Goal: Task Accomplishment & Management: Manage account settings

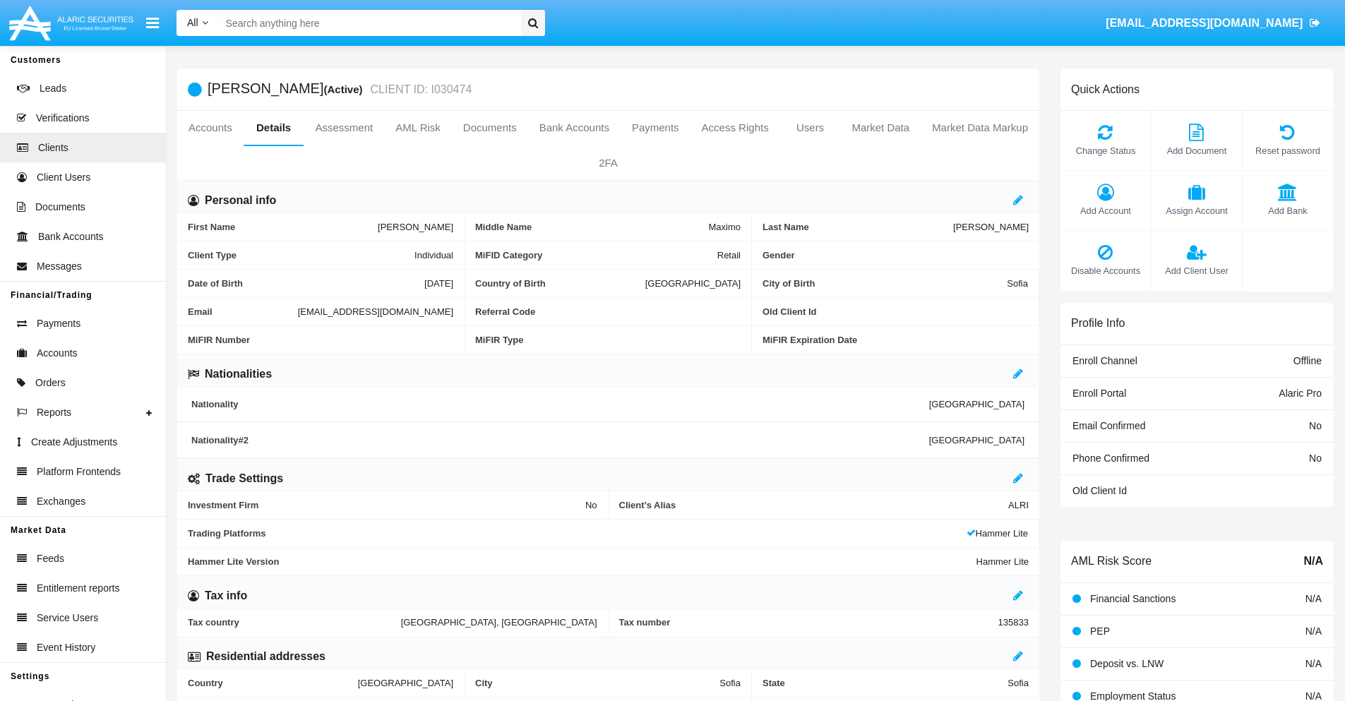
click at [1196, 270] on span "Add Client User" at bounding box center [1197, 270] width 76 height 13
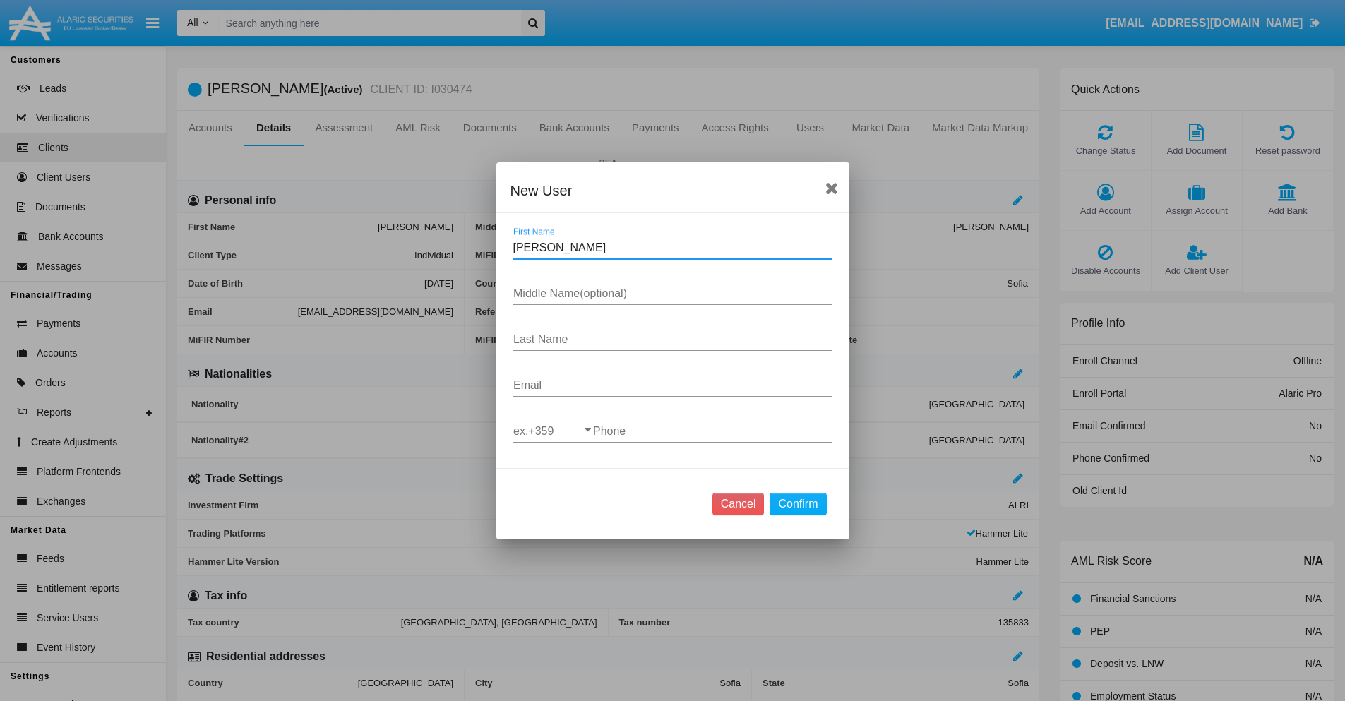
type input "Richard"
type input "Verdell"
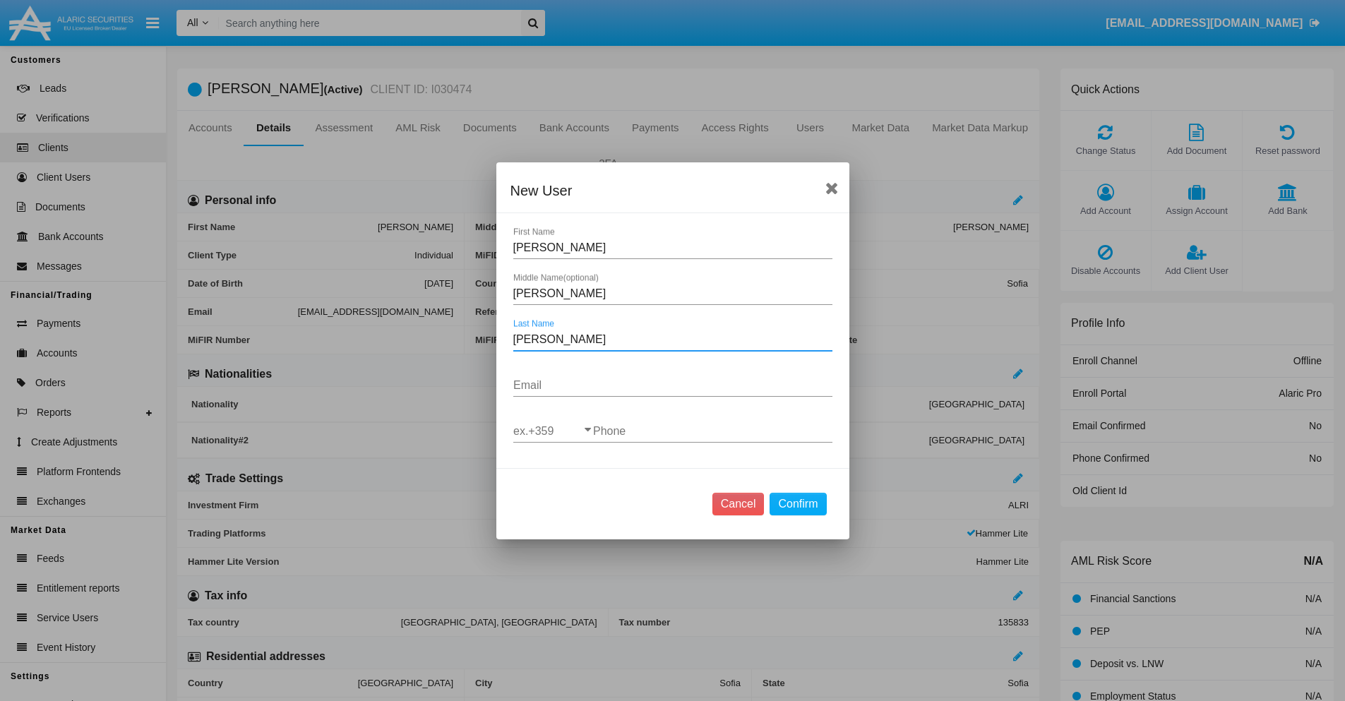
type input "Walsh"
type input "mi3-unnux@mf26ws.vn"
click at [553, 431] on input "ex.+359" at bounding box center [553, 431] width 80 height 13
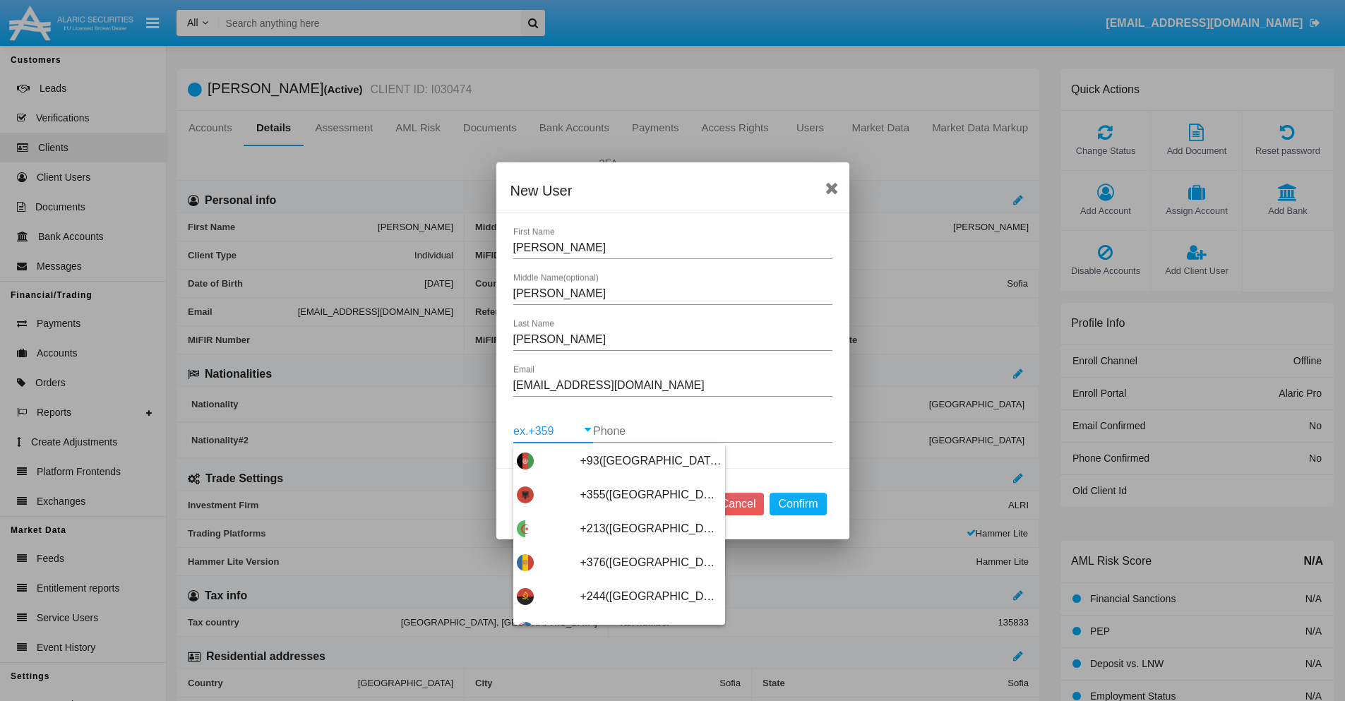
scroll to position [7512, 0]
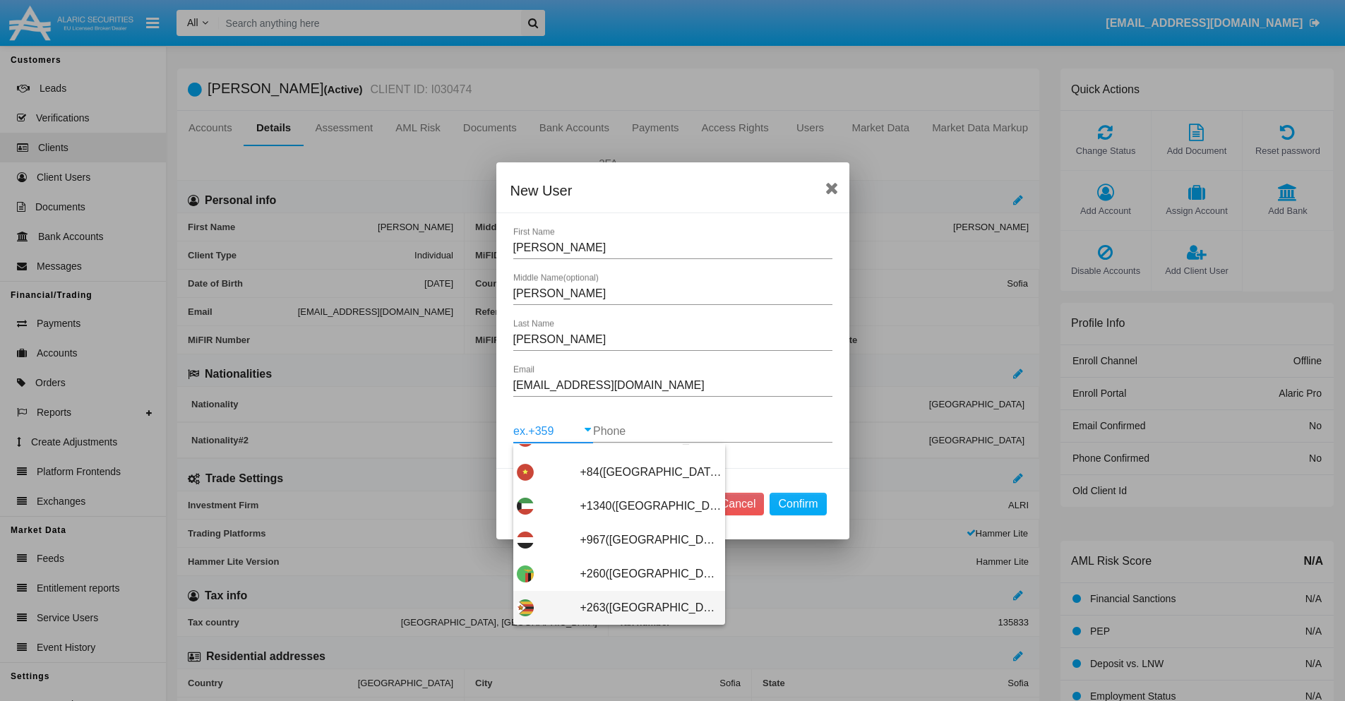
click at [614, 607] on span "+263(Zimbabwe)" at bounding box center [650, 608] width 141 height 34
type input "+263(Zimbabwe)"
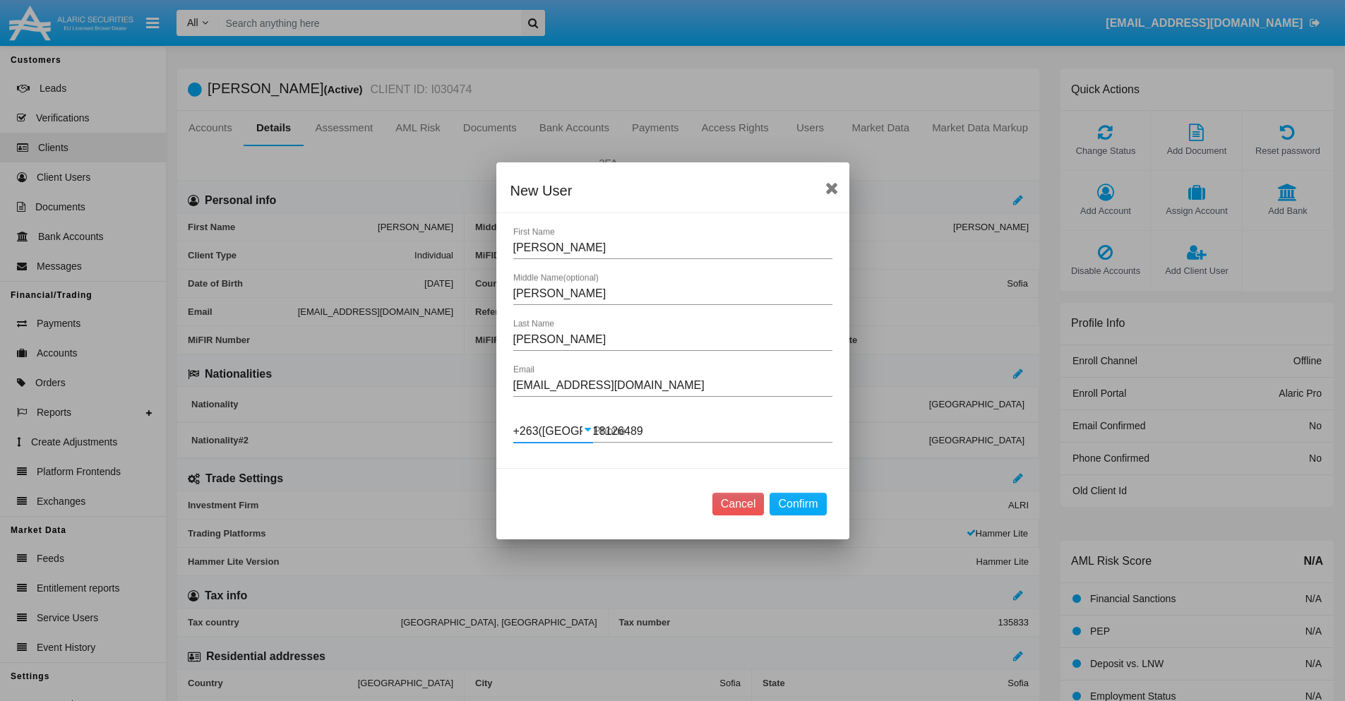
type input "181264892"
click at [798, 503] on button "Confirm" at bounding box center [798, 504] width 56 height 23
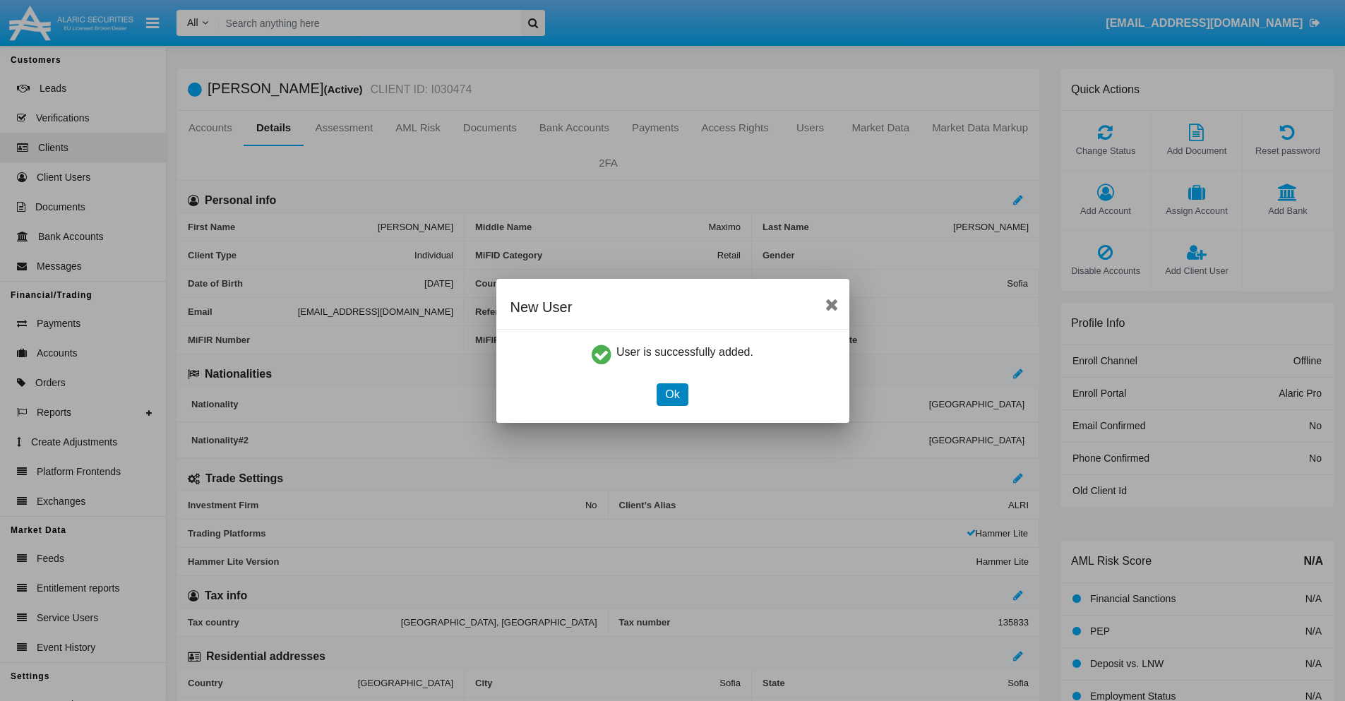
click at [672, 394] on button "Ok" at bounding box center [672, 394] width 31 height 23
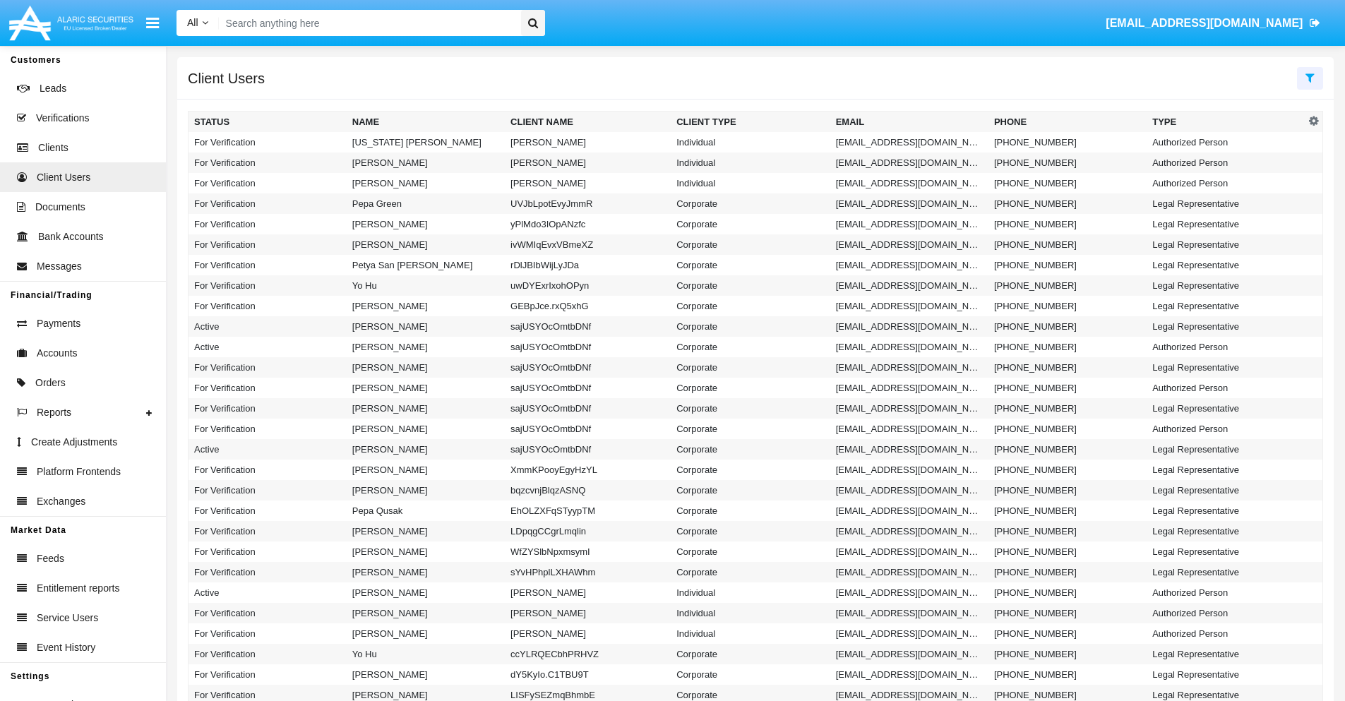
click at [1310, 77] on icon at bounding box center [1309, 77] width 9 height 11
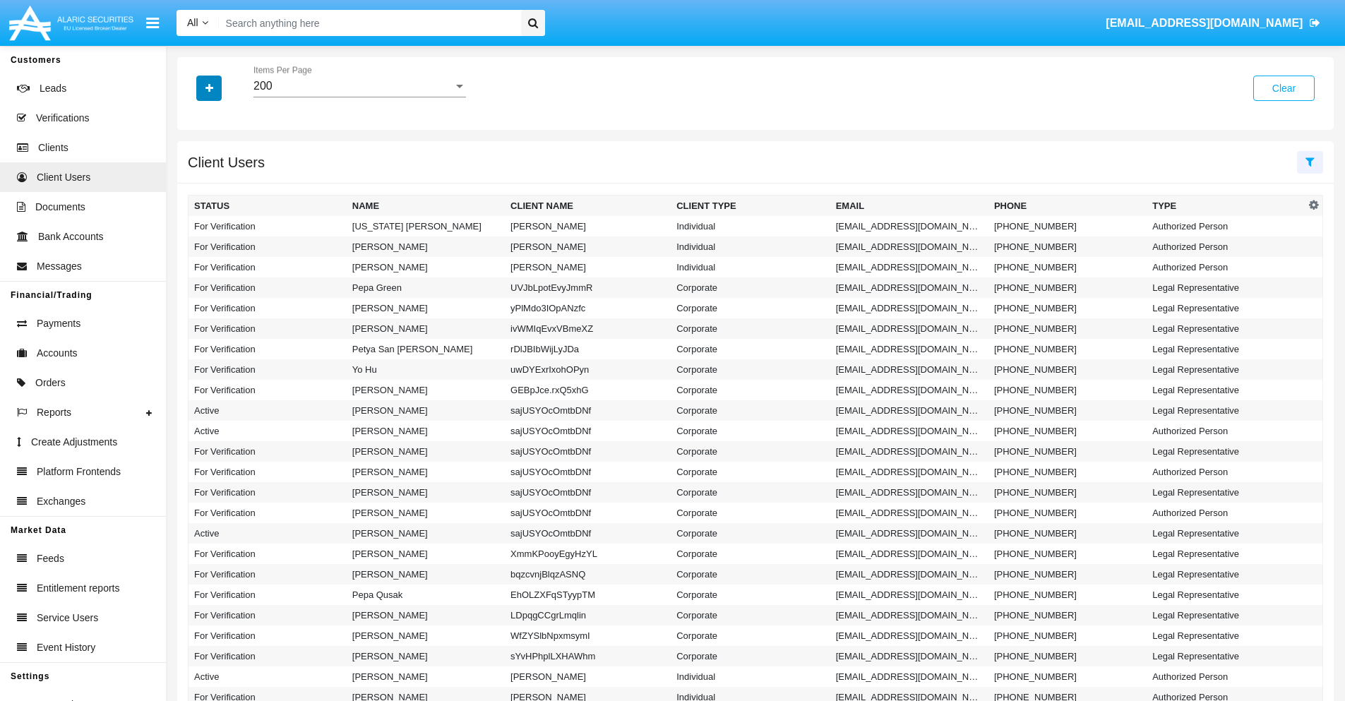
click at [209, 88] on icon "button" at bounding box center [209, 88] width 8 height 10
click at [220, 179] on span "Email" at bounding box center [219, 178] width 28 height 17
click at [194, 184] on input "Email" at bounding box center [193, 184] width 1 height 1
checkbox input "true"
click at [209, 88] on icon "button" at bounding box center [209, 88] width 8 height 10
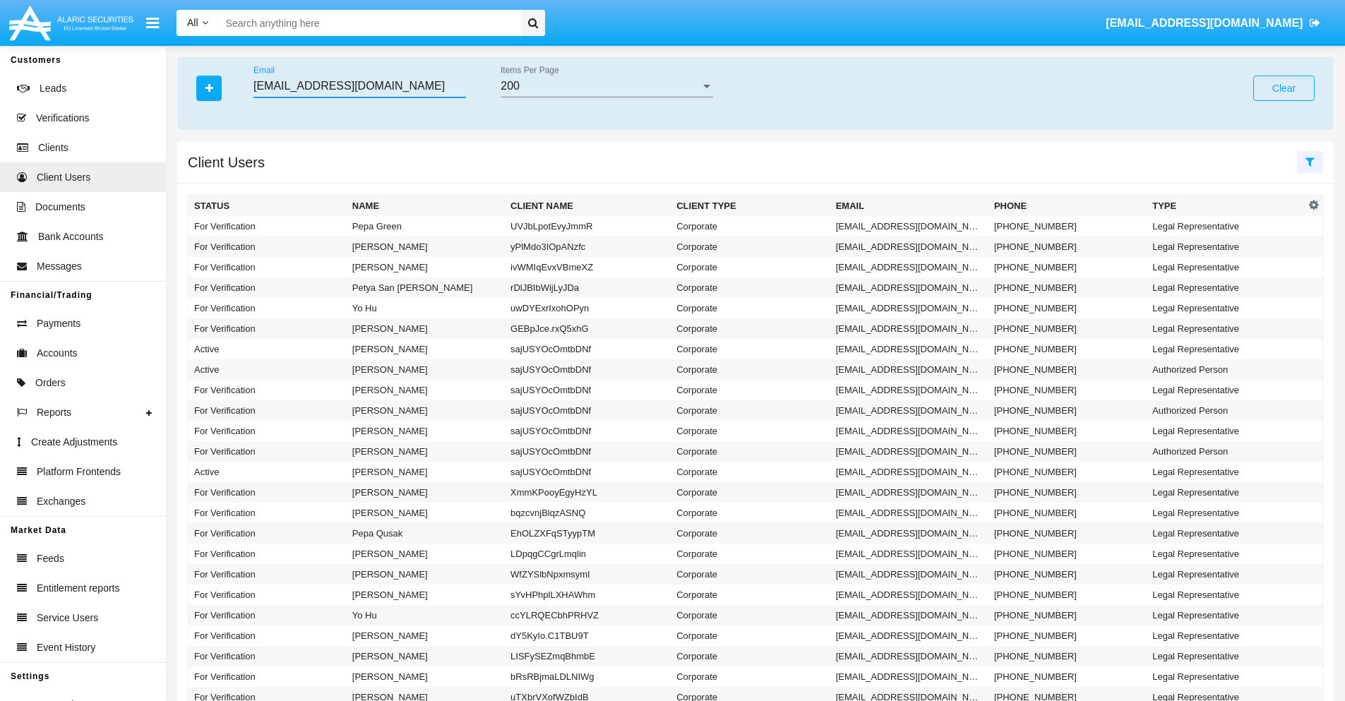
click at [359, 86] on input "982.edoh@zsl85.sl1ycfc.net" at bounding box center [359, 86] width 213 height 13
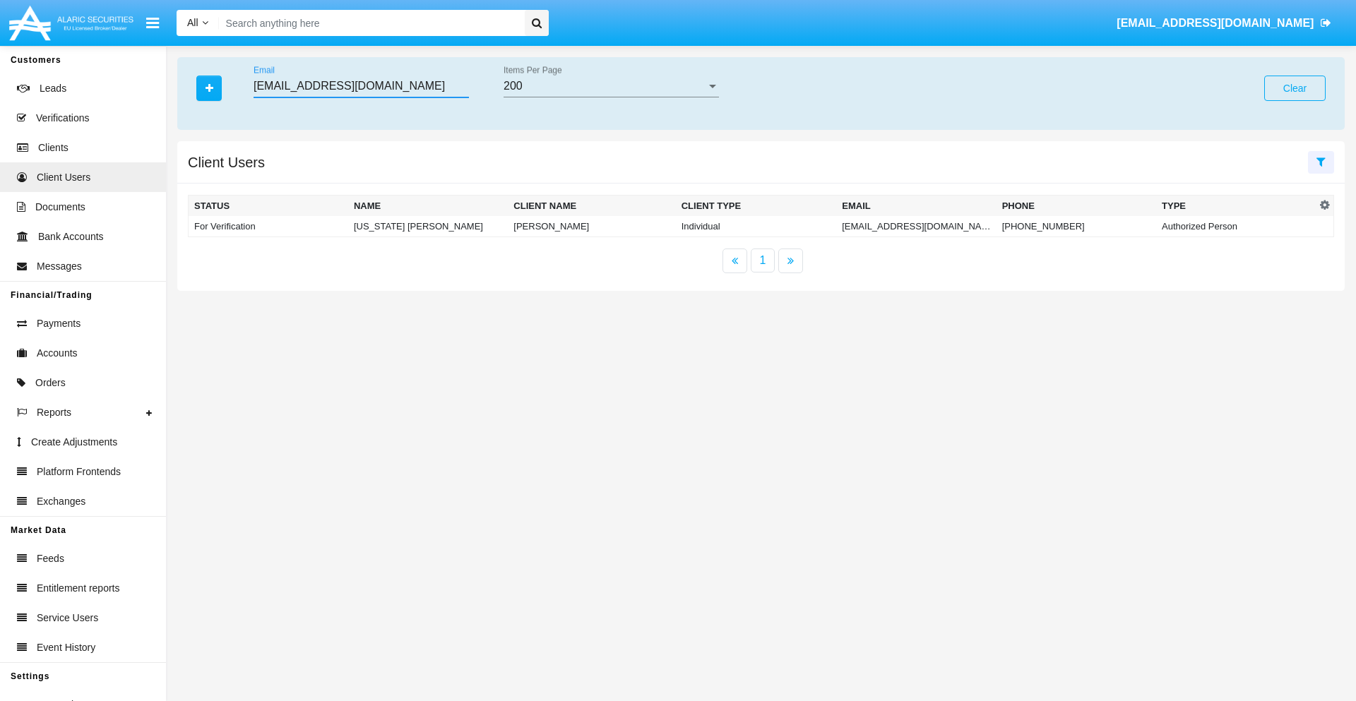
type input "982.edoh@zsl85.sl1ycfc.net"
click at [916, 226] on td "982.edoh@zsl85.sl1ycfc.net" at bounding box center [916, 226] width 160 height 21
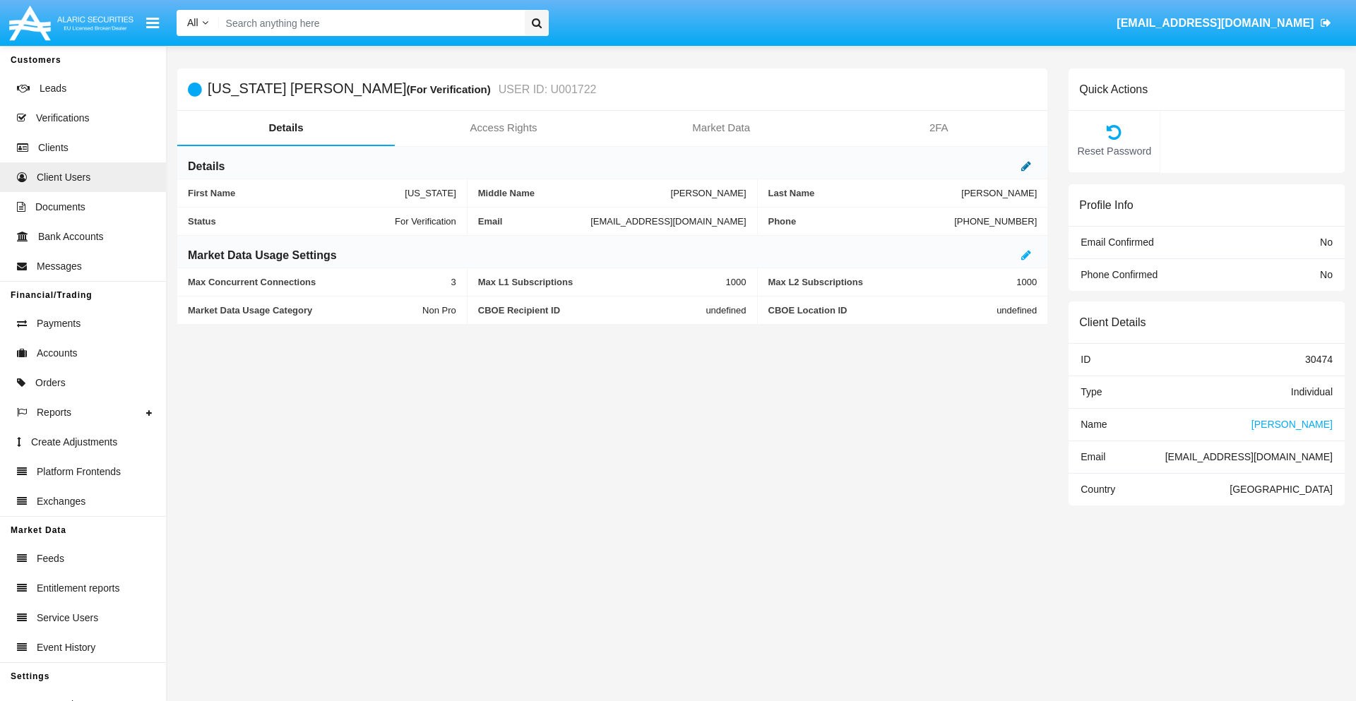
click at [1026, 166] on icon at bounding box center [1026, 165] width 10 height 11
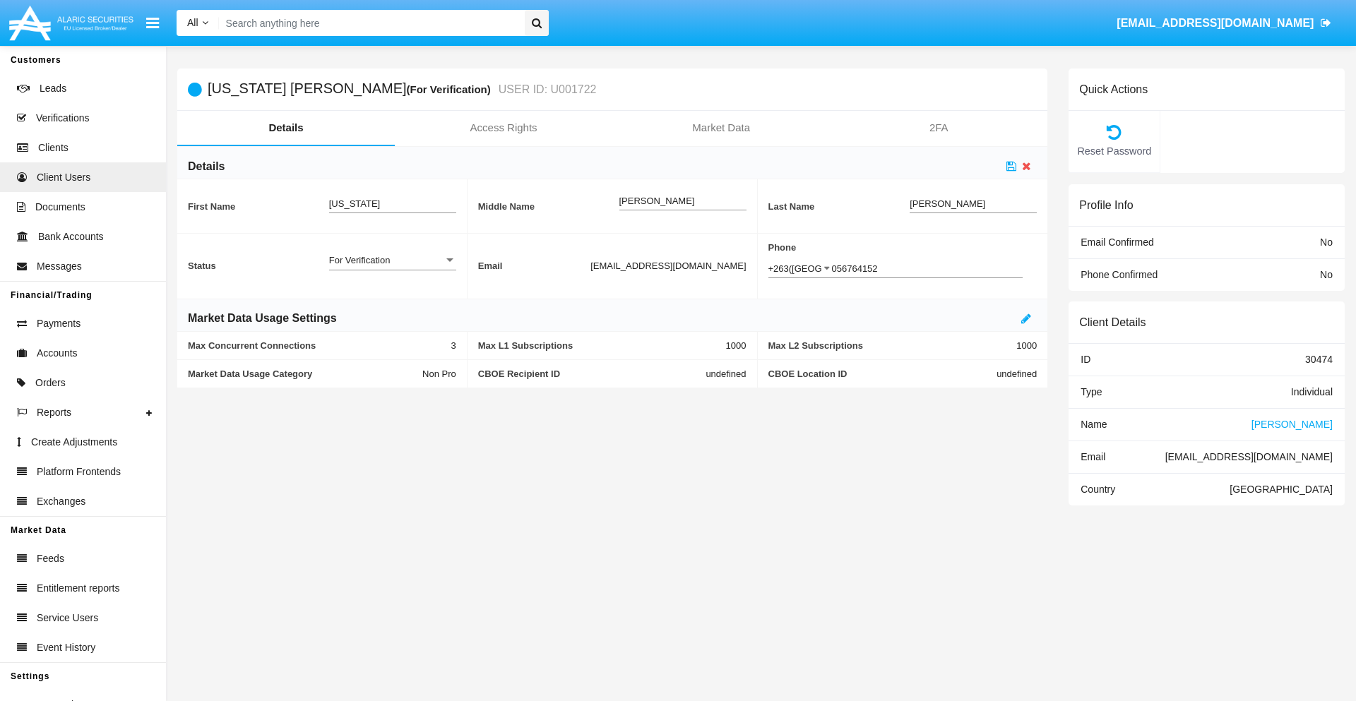
click at [392, 260] on div "For Verification" at bounding box center [386, 260] width 114 height 12
click at [392, 295] on span "Verified" at bounding box center [392, 296] width 127 height 28
click at [1011, 166] on icon at bounding box center [1011, 165] width 10 height 11
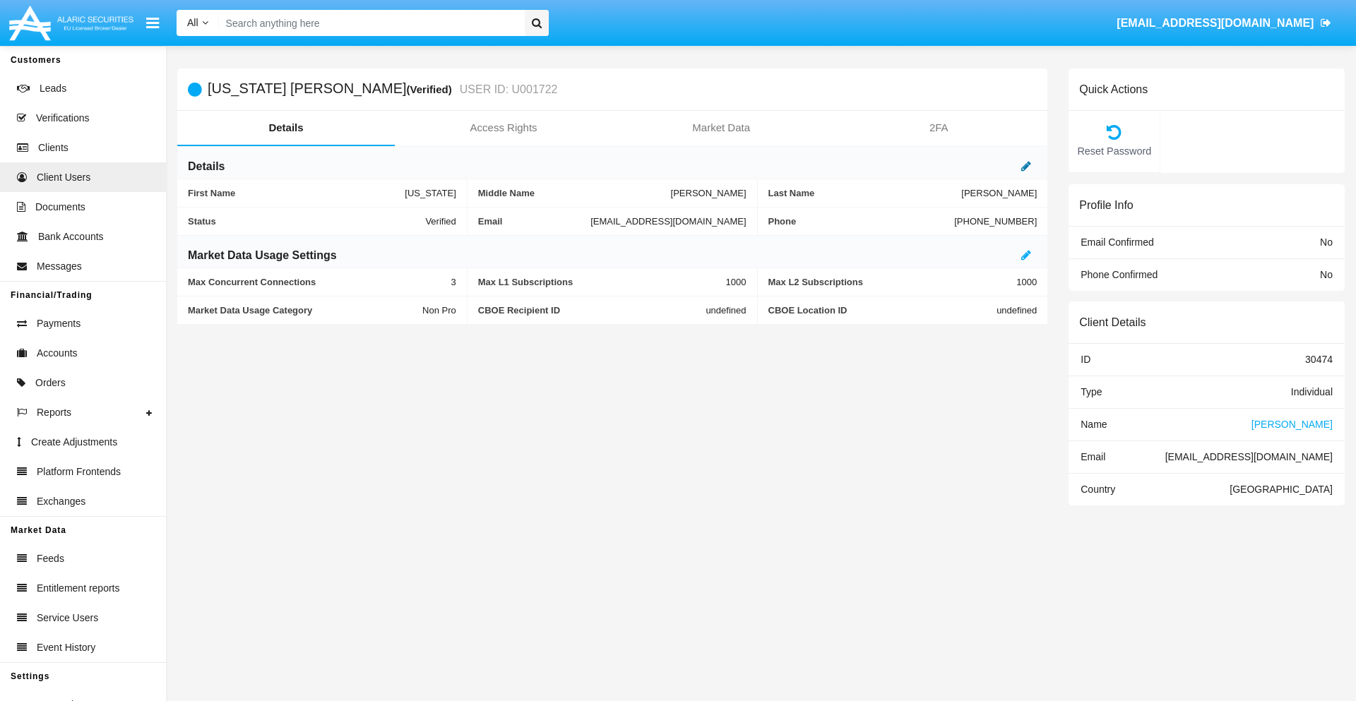
click at [1026, 166] on icon at bounding box center [1026, 165] width 10 height 11
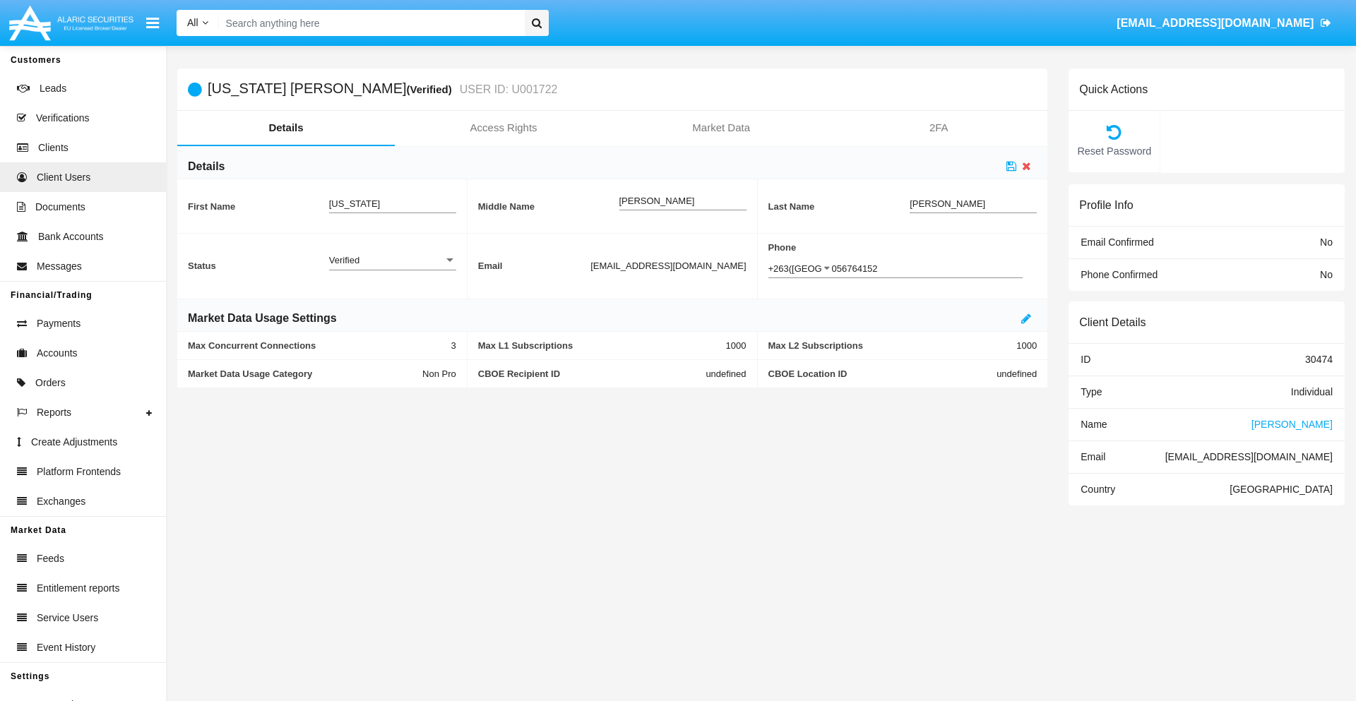
click at [392, 260] on div "Verified" at bounding box center [386, 260] width 114 height 12
click at [392, 268] on span "Active" at bounding box center [392, 268] width 127 height 28
click at [1011, 166] on icon at bounding box center [1011, 165] width 10 height 11
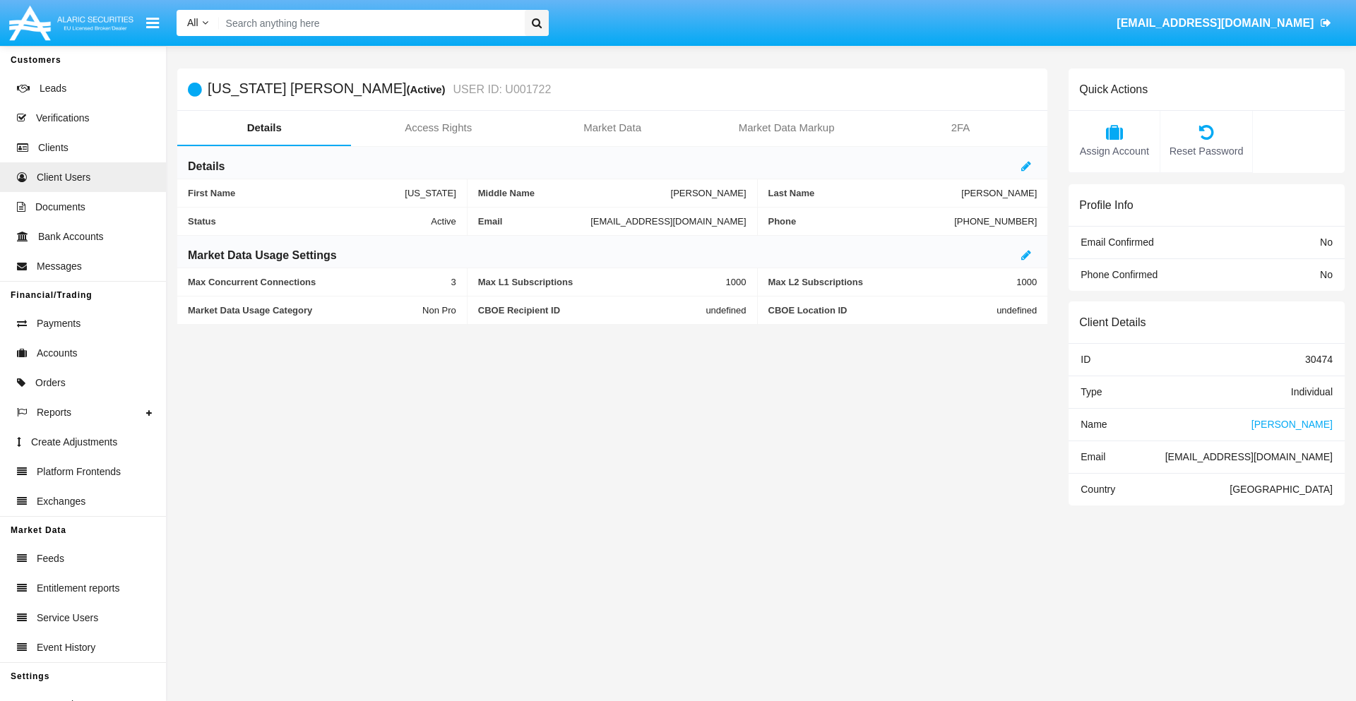
click at [1093, 424] on span "Name" at bounding box center [1093, 424] width 26 height 11
